Goal: Navigation & Orientation: Find specific page/section

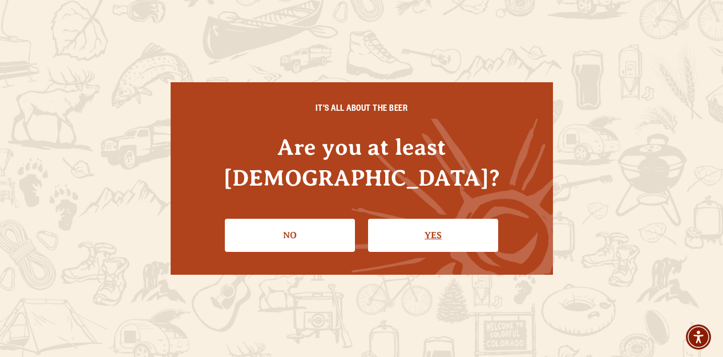
click at [402, 219] on link "Yes" at bounding box center [433, 235] width 130 height 33
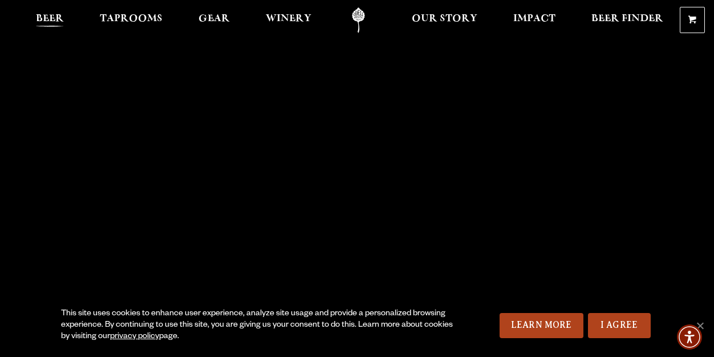
click at [51, 14] on span "Beer" at bounding box center [50, 18] width 28 height 9
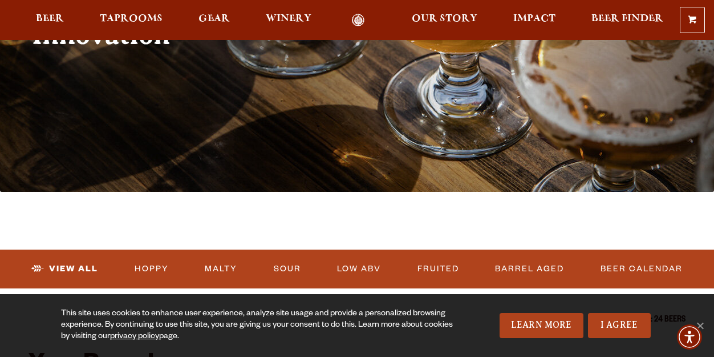
scroll to position [180, 0]
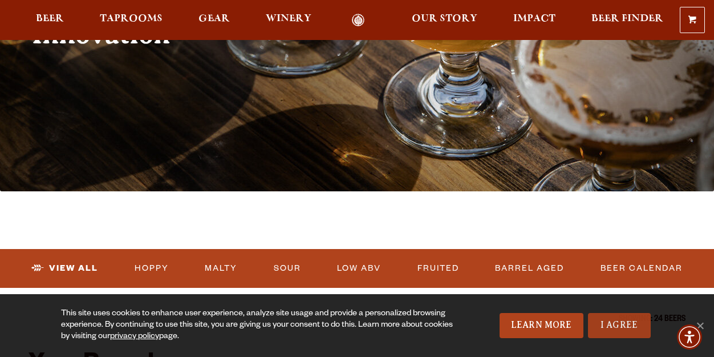
click at [618, 329] on link "I Agree" at bounding box center [619, 325] width 63 height 25
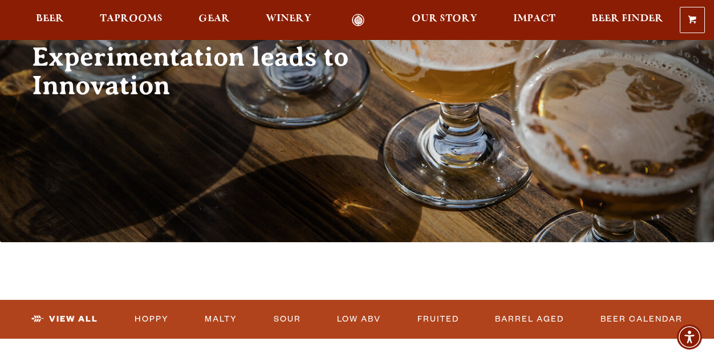
scroll to position [0, 0]
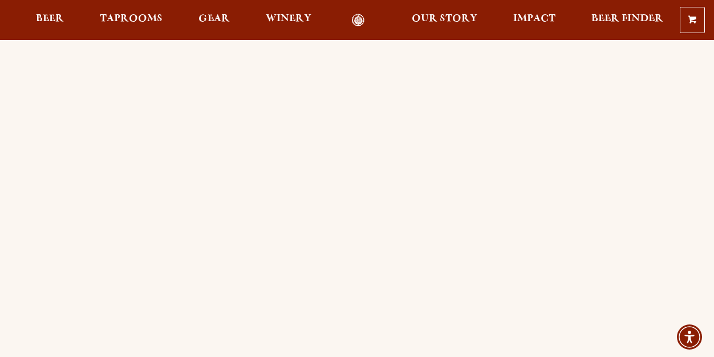
scroll to position [164, 0]
